Goal: Task Accomplishment & Management: Complete application form

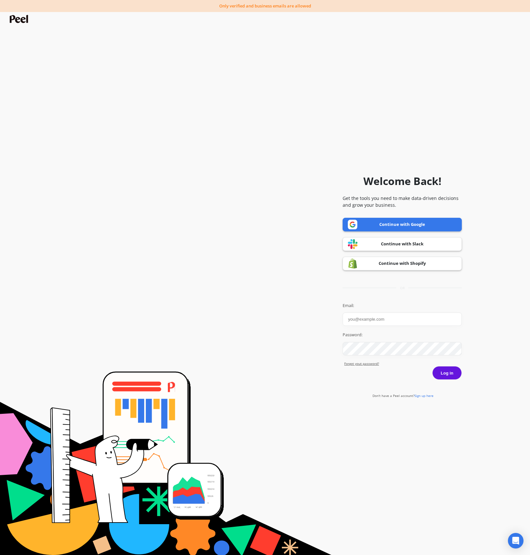
click at [398, 224] on link "Continue with Google" at bounding box center [402, 225] width 119 height 14
click at [384, 227] on link "Continue with Google" at bounding box center [402, 225] width 119 height 14
click at [403, 321] on input "Email:" at bounding box center [402, 319] width 119 height 13
click at [0, 555] on com-1password-button at bounding box center [0, 561] width 0 height 0
click at [390, 320] on input "Email:" at bounding box center [402, 319] width 119 height 13
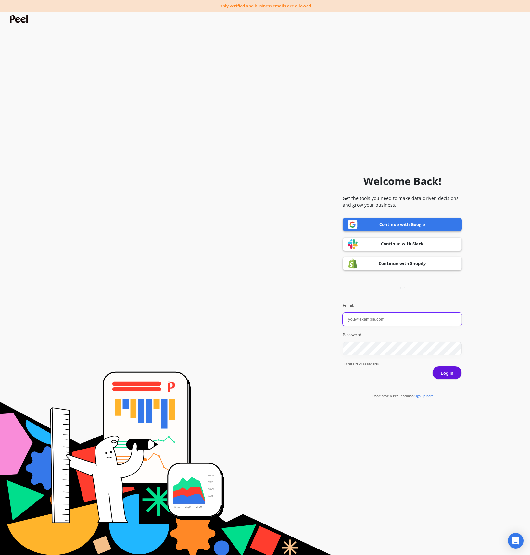
click at [0, 555] on com-1password-button at bounding box center [0, 561] width 0 height 0
click at [363, 293] on div "Welcome Back! Get the tools you need to make data-driven decisions and grow you…" at bounding box center [402, 282] width 119 height 549
